Goal: Task Accomplishment & Management: Manage account settings

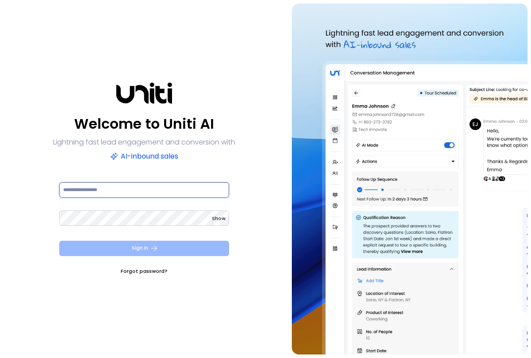
type input "**********"
click at [166, 245] on button "Sign In" at bounding box center [144, 248] width 170 height 15
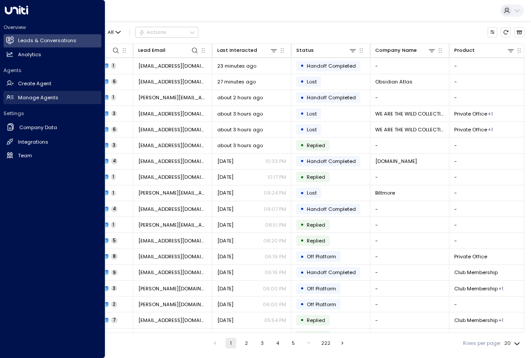
click at [36, 96] on h2 "Manage Agents" at bounding box center [38, 97] width 40 height 7
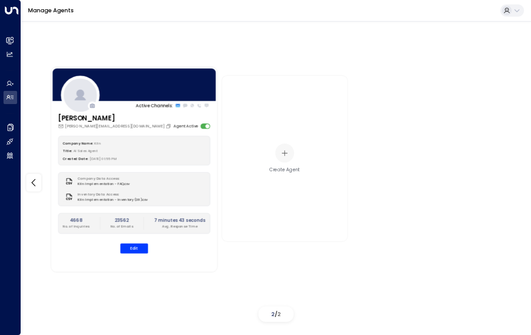
click at [142, 94] on div at bounding box center [134, 84] width 166 height 35
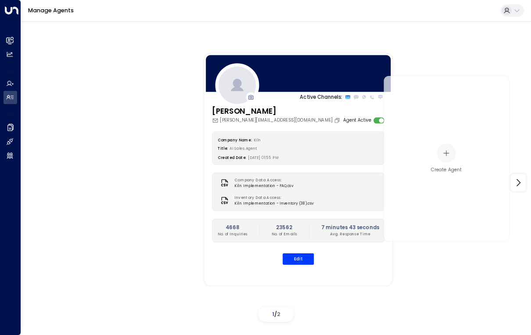
click at [298, 142] on div "Company Name: Kiln" at bounding box center [299, 139] width 162 height 7
click at [306, 260] on button "Edit" at bounding box center [298, 258] width 31 height 11
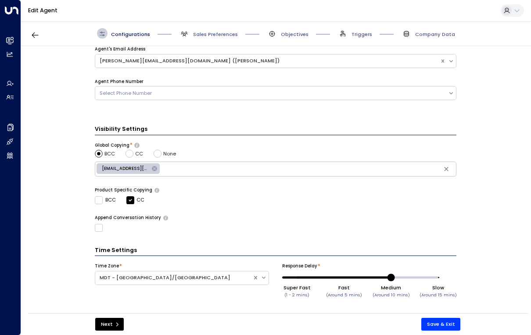
scroll to position [264, 0]
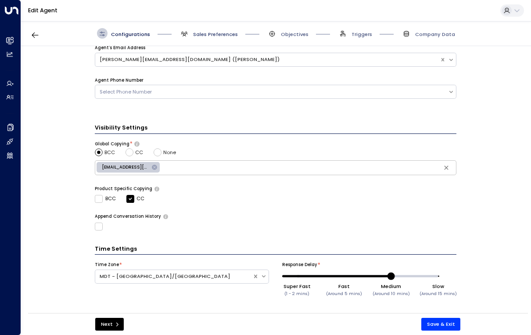
click at [204, 34] on span "Sales Preferences" at bounding box center [215, 34] width 45 height 7
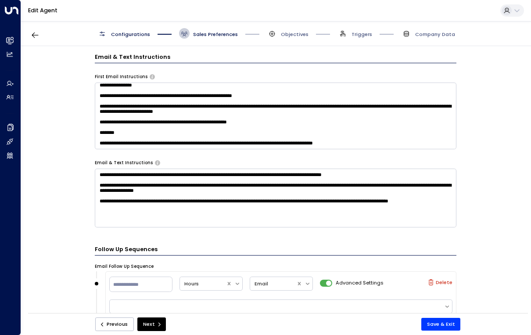
scroll to position [309, 0]
click at [290, 33] on span "Objectives" at bounding box center [295, 34] width 28 height 7
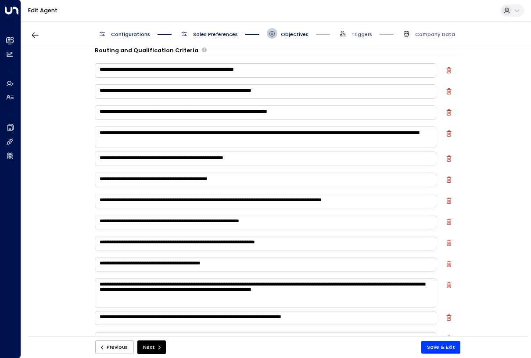
scroll to position [0, 0]
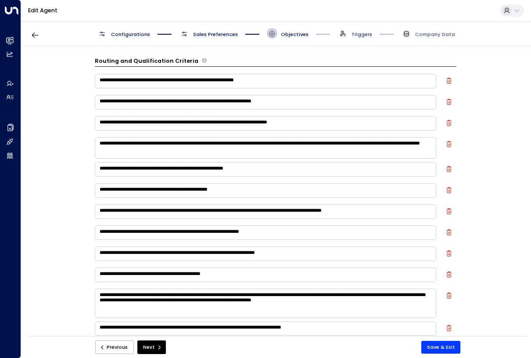
click at [364, 32] on span "Triggers" at bounding box center [362, 34] width 21 height 7
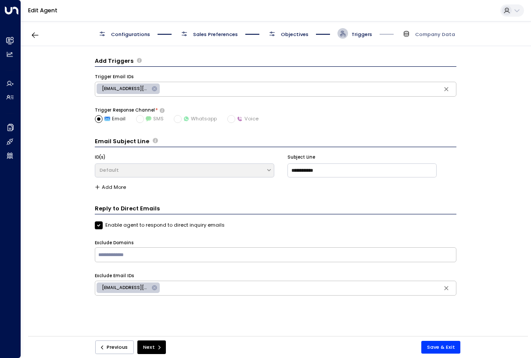
click at [299, 31] on span "Objectives" at bounding box center [295, 34] width 28 height 7
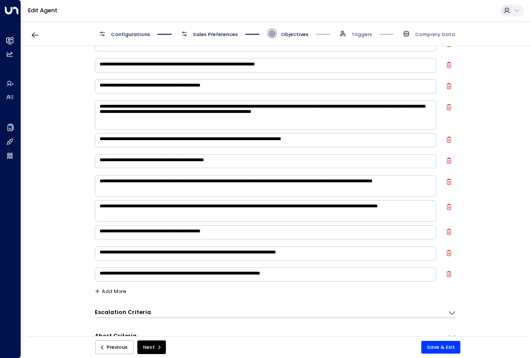
scroll to position [192, 0]
